Goal: Information Seeking & Learning: Learn about a topic

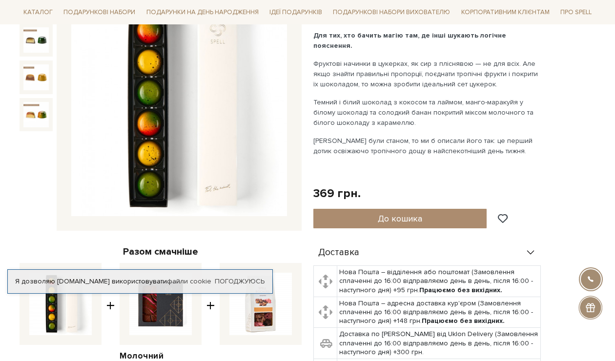
scroll to position [49, 0]
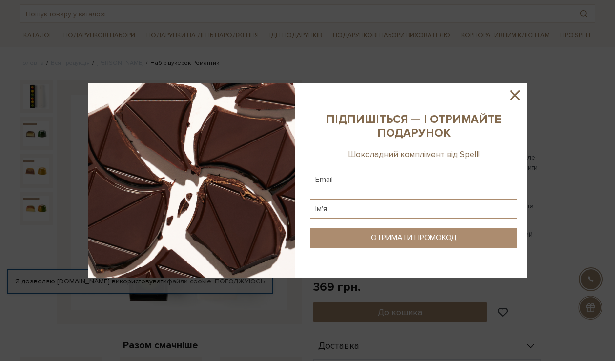
click at [509, 95] on icon at bounding box center [514, 95] width 17 height 17
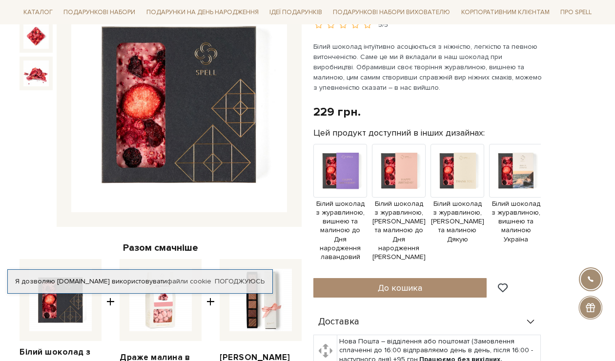
scroll to position [98, 0]
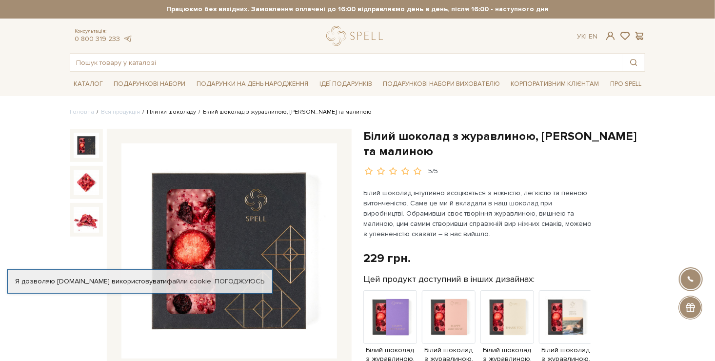
click at [168, 110] on link "Плитки шоколаду" at bounding box center [171, 111] width 49 height 7
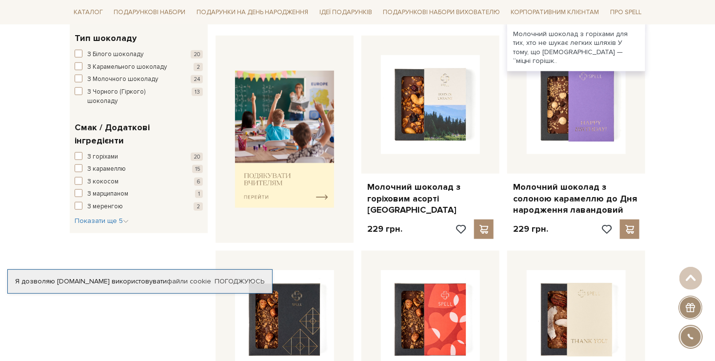
scroll to position [390, 0]
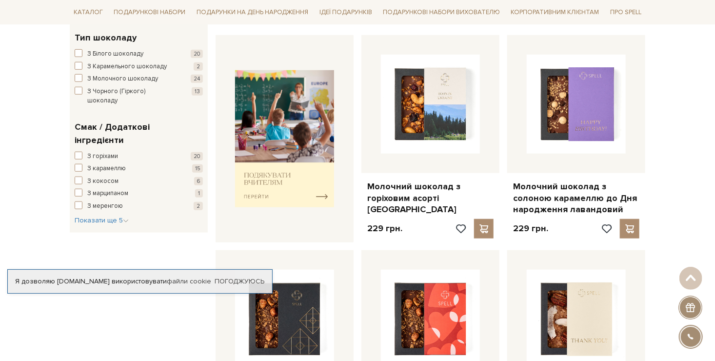
drag, startPoint x: 641, startPoint y: 195, endPoint x: 680, endPoint y: 223, distance: 48.9
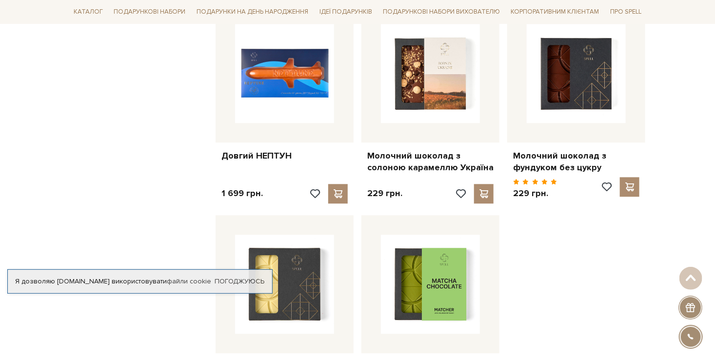
scroll to position [976, 0]
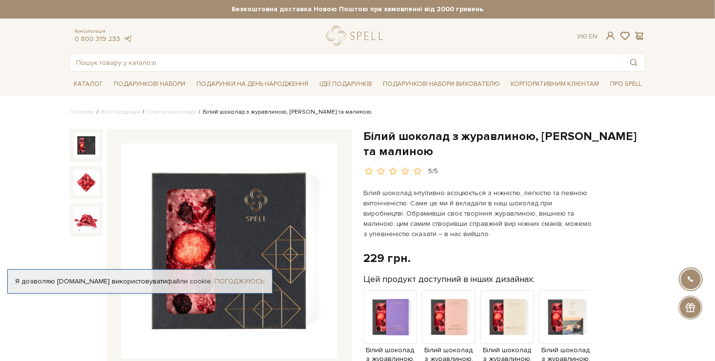
click at [250, 281] on link "Погоджуюсь" at bounding box center [240, 281] width 50 height 9
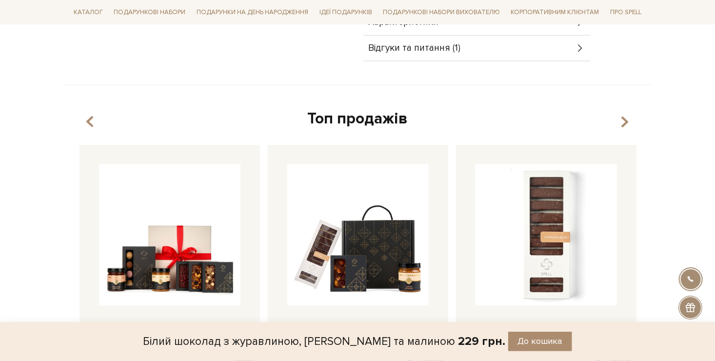
scroll to position [683, 0]
